Goal: Task Accomplishment & Management: Manage account settings

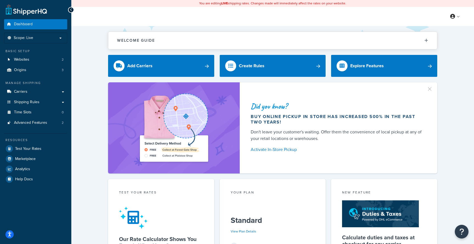
click at [47, 144] on div "Resources Test Your Rates Marketplace Analytics Help Docs" at bounding box center [35, 158] width 63 height 51
click at [46, 147] on link "Test Your Rates" at bounding box center [35, 149] width 63 height 10
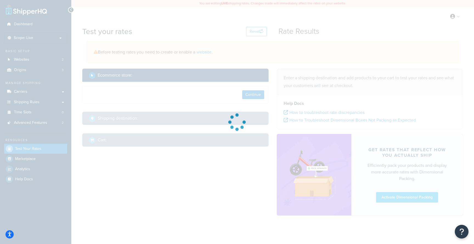
select select "TX"
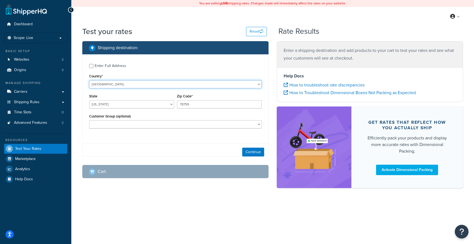
click at [153, 85] on select "United States United Kingdom Afghanistan Åland Islands Albania Algeria American…" at bounding box center [175, 84] width 173 height 8
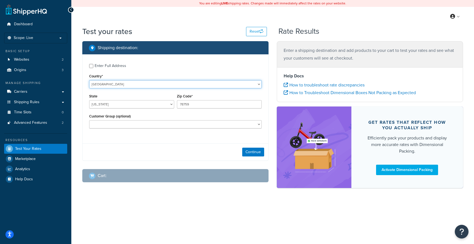
select select "GB"
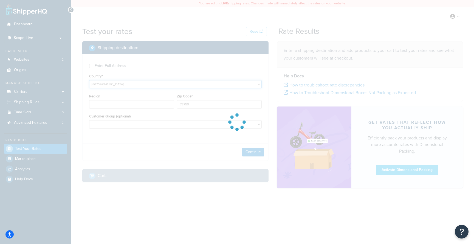
type input "TX"
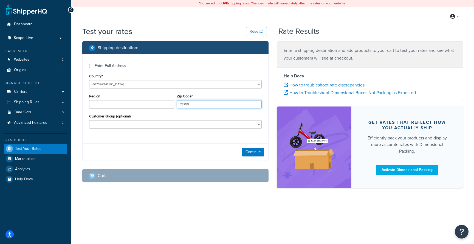
drag, startPoint x: 193, startPoint y: 107, endPoint x: 160, endPoint y: 105, distance: 33.0
click at [161, 105] on div "Region Zip Code* 78759" at bounding box center [175, 103] width 175 height 20
type input "78759"
click at [177, 79] on div "Country* United States United Kingdom Afghanistan Åland Islands Albania Algeria…" at bounding box center [175, 80] width 173 height 16
click at [177, 84] on select "United States United Kingdom Afghanistan Åland Islands Albania Algeria American…" at bounding box center [175, 84] width 173 height 8
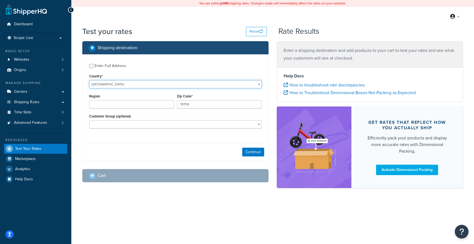
select select "FR"
click at [254, 151] on button "Continue" at bounding box center [253, 152] width 22 height 9
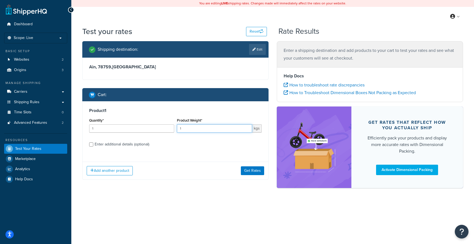
drag, startPoint x: 188, startPoint y: 131, endPoint x: 163, endPoint y: 129, distance: 24.5
click at [166, 129] on div "Quantity* 1 Product Weight* 1 kgs" at bounding box center [175, 127] width 175 height 20
type input "10"
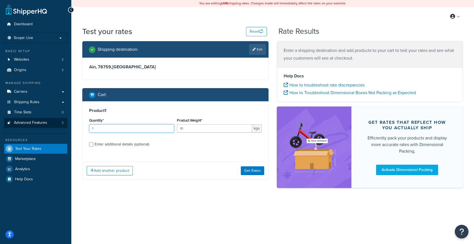
drag, startPoint x: 136, startPoint y: 128, endPoint x: 63, endPoint y: 122, distance: 73.3
click at [63, 122] on div "Dashboard Scope: Live Basic Setup Websites 2 Origins 3 Manage Shipping Carriers…" at bounding box center [237, 122] width 474 height 244
type input "3"
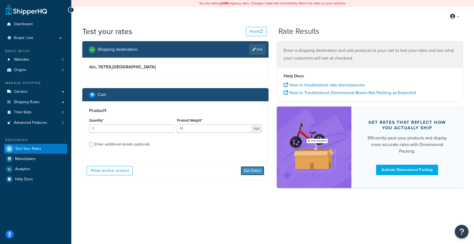
click at [254, 171] on button "Get Rates" at bounding box center [252, 170] width 23 height 9
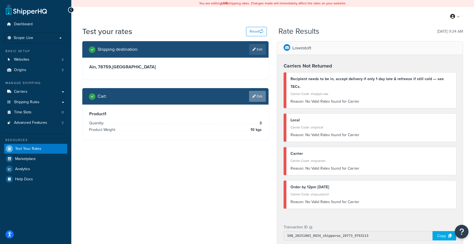
click at [258, 100] on link "Edit" at bounding box center [257, 96] width 17 height 11
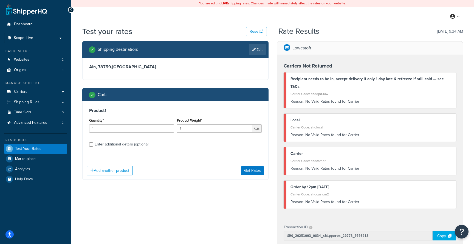
click at [118, 145] on div "Enter additional details (optional)" at bounding box center [122, 145] width 55 height 8
click at [93, 145] on input "Enter additional details (optional)" at bounding box center [91, 144] width 4 height 4
checkbox input "true"
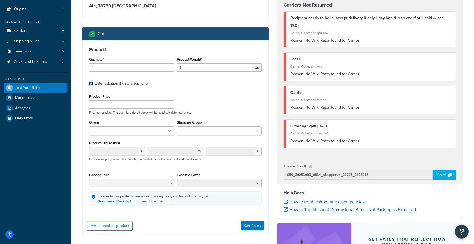
scroll to position [61, 0]
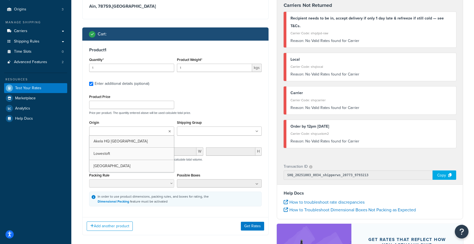
click at [170, 132] on icon at bounding box center [170, 131] width 2 height 3
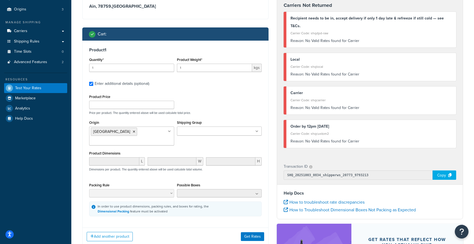
click at [205, 149] on div "Origin Northern Ireland Akela HQ Isle of Man Lowestoft Shipping Group BODGE FRE…" at bounding box center [175, 134] width 175 height 31
click at [254, 240] on button "Get Rates" at bounding box center [252, 236] width 23 height 9
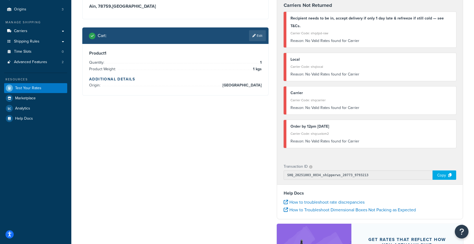
scroll to position [0, 0]
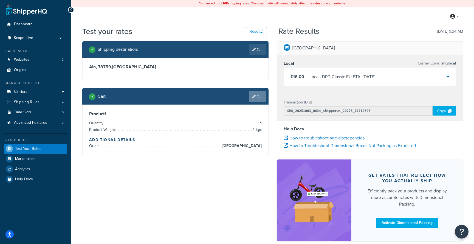
click at [264, 97] on link "Edit" at bounding box center [257, 96] width 17 height 11
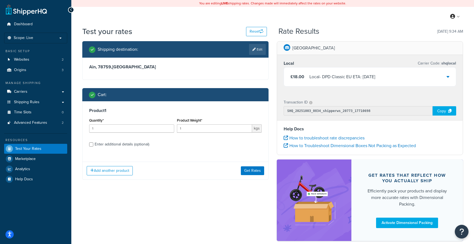
click at [131, 145] on div "Enter additional details (optional)" at bounding box center [122, 145] width 55 height 8
click at [93, 145] on input "Enter additional details (optional)" at bounding box center [91, 144] width 4 height 4
checkbox input "true"
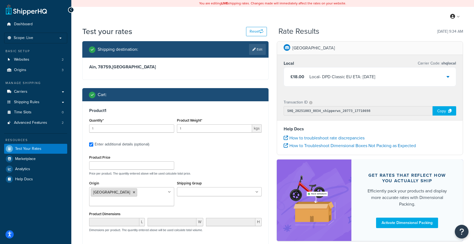
click at [133, 192] on icon at bounding box center [134, 192] width 2 height 3
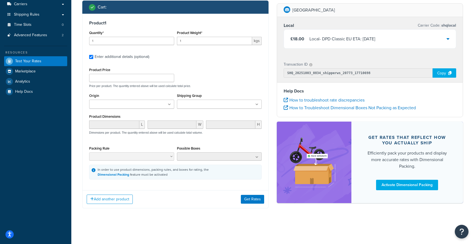
click at [239, 185] on div "Product 1 Quantity* 1 Product Weight* 1 kgs Enter additional details (optional)…" at bounding box center [176, 100] width 186 height 172
click at [250, 199] on button "Get Rates" at bounding box center [252, 199] width 23 height 9
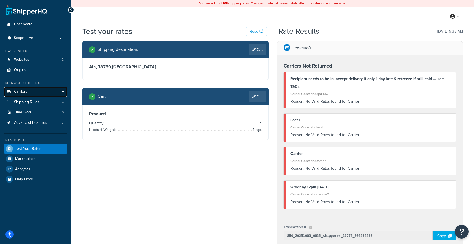
click at [52, 91] on link "Carriers" at bounding box center [35, 92] width 63 height 10
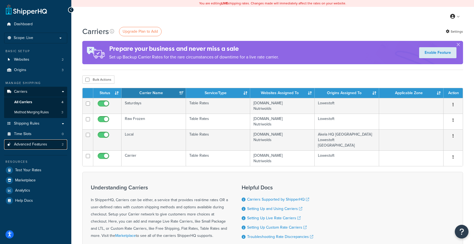
click at [46, 145] on span "Advanced Features" at bounding box center [30, 144] width 33 height 5
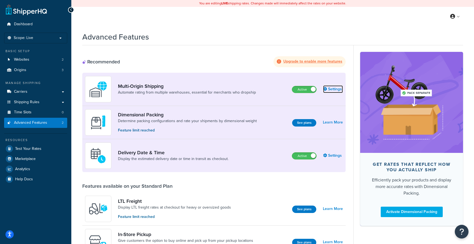
click at [332, 89] on link "Settings" at bounding box center [333, 89] width 20 height 8
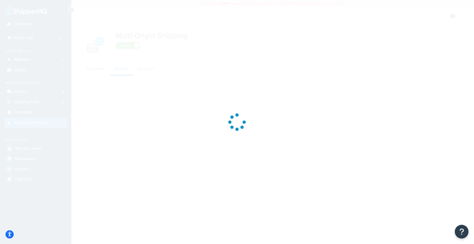
select select "FEWEST"
select select "false"
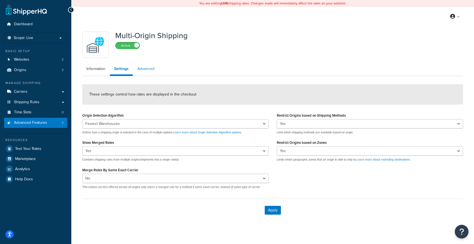
click at [144, 70] on link "Advanced" at bounding box center [145, 68] width 25 height 11
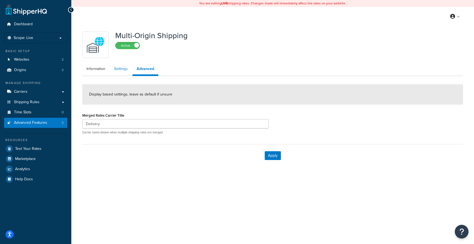
click at [120, 70] on link "Settings" at bounding box center [121, 68] width 22 height 11
select select "FEWEST"
select select "false"
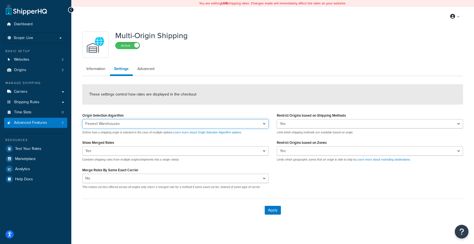
click at [116, 124] on select "Nearest Warehouse Fewest Warehouses" at bounding box center [175, 123] width 186 height 9
click at [99, 73] on link "Information" at bounding box center [95, 68] width 27 height 11
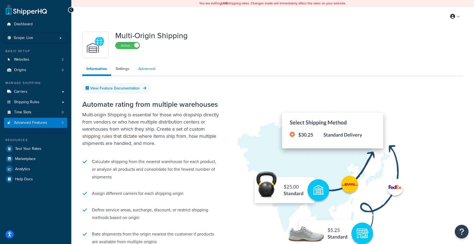
click at [149, 71] on link "Advanced" at bounding box center [146, 68] width 25 height 11
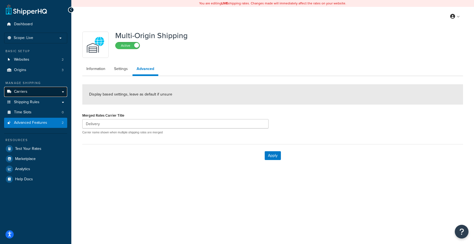
click at [46, 93] on link "Carriers" at bounding box center [35, 92] width 63 height 10
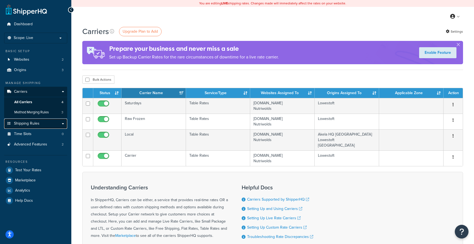
click at [47, 125] on link "Shipping Rules" at bounding box center [35, 124] width 63 height 10
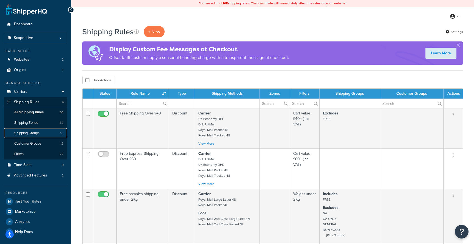
click at [48, 133] on link "Shipping Groups 10" at bounding box center [35, 133] width 63 height 10
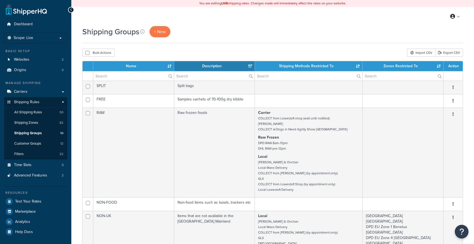
select select "15"
click at [51, 124] on link "Shipping Zones 82" at bounding box center [35, 123] width 63 height 10
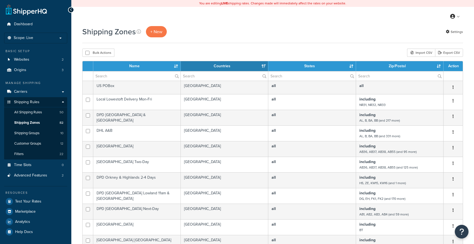
select select "15"
click at [50, 133] on link "Shipping Groups 10" at bounding box center [35, 133] width 63 height 10
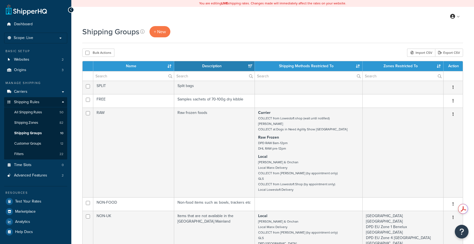
select select "15"
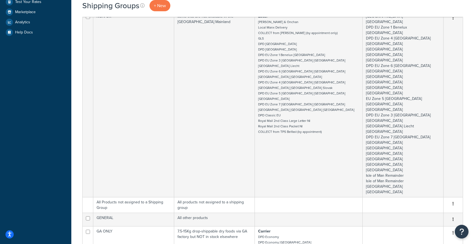
scroll to position [203, 0]
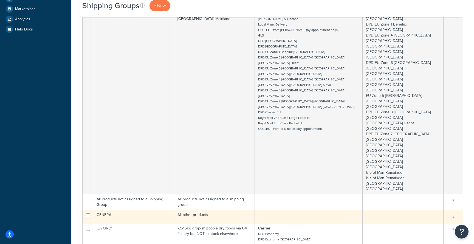
click at [152, 210] on td "GENERAL" at bounding box center [133, 216] width 81 height 13
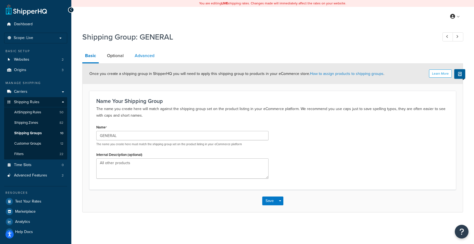
click at [144, 57] on link "Advanced" at bounding box center [144, 55] width 25 height 13
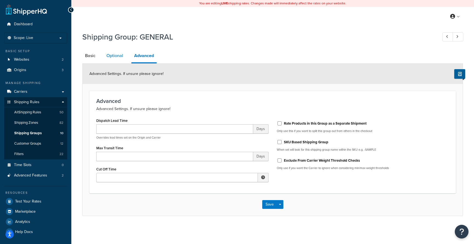
click at [114, 57] on link "Optional" at bounding box center [115, 55] width 22 height 13
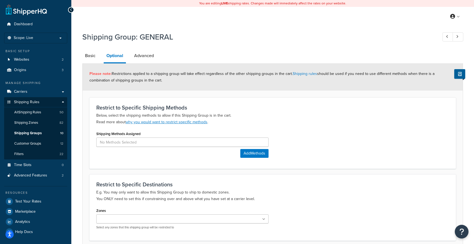
scroll to position [47, 0]
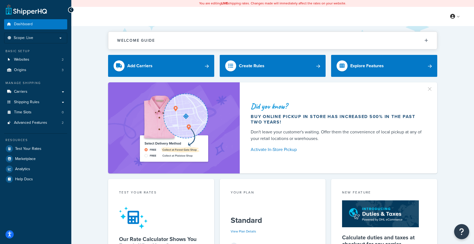
click at [465, 231] on button "Open Resource Center" at bounding box center [462, 231] width 15 height 15
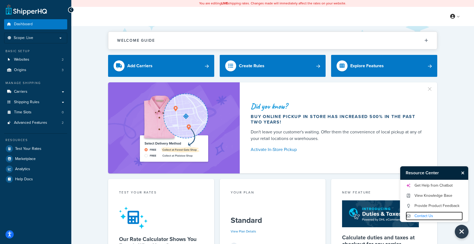
click at [432, 216] on link "Contact Us" at bounding box center [434, 216] width 57 height 9
